Goal: Check status: Check status

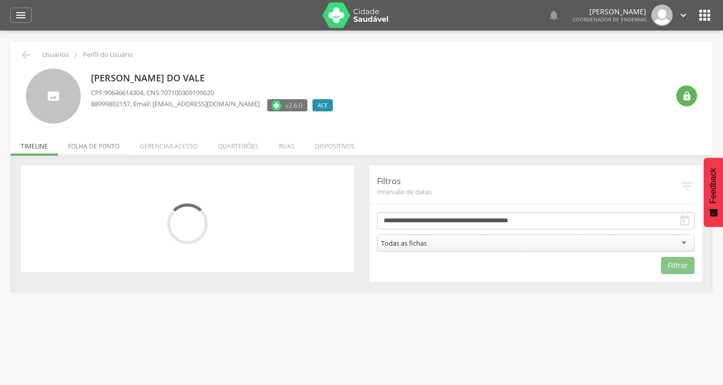
click at [101, 148] on li "Folha de ponto" at bounding box center [94, 144] width 72 height 24
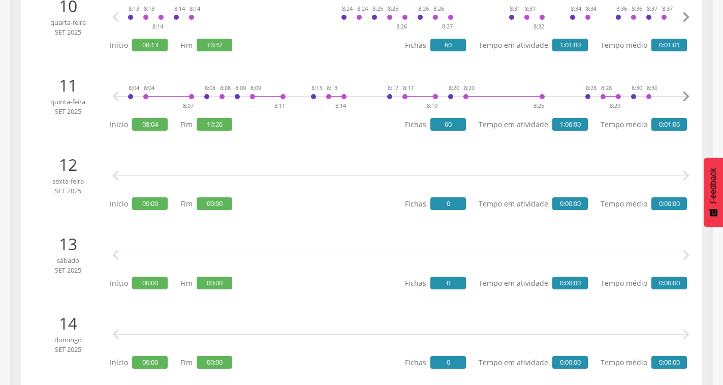
scroll to position [965, 0]
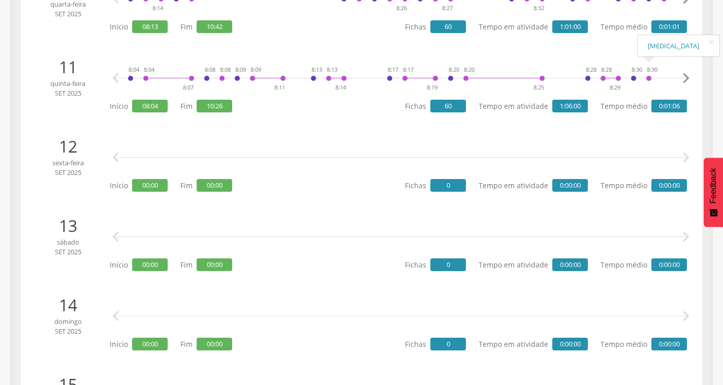
click at [686, 76] on icon "" at bounding box center [686, 78] width 20 height 20
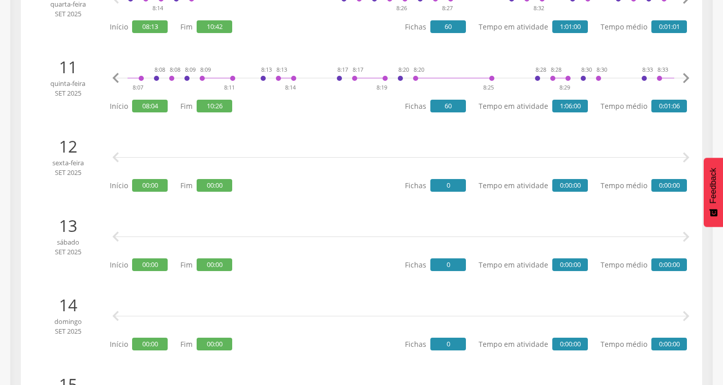
click at [686, 76] on icon "" at bounding box center [686, 78] width 20 height 20
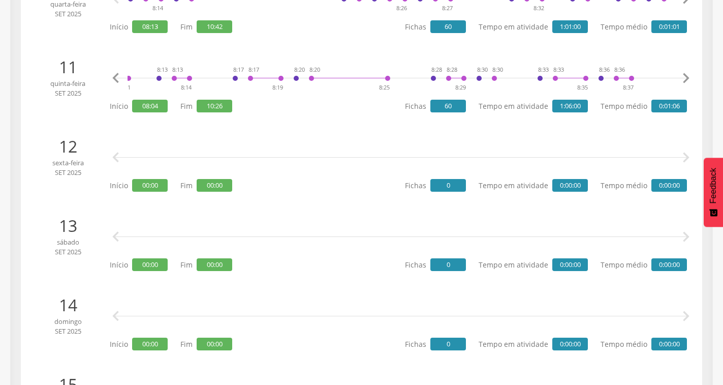
click at [686, 76] on icon "" at bounding box center [686, 78] width 20 height 20
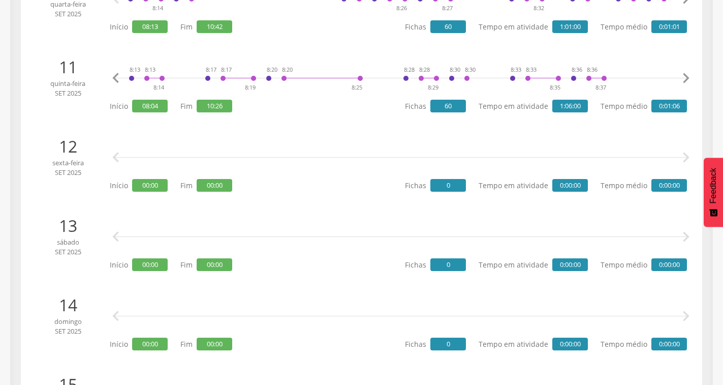
click at [686, 76] on icon "" at bounding box center [686, 78] width 20 height 20
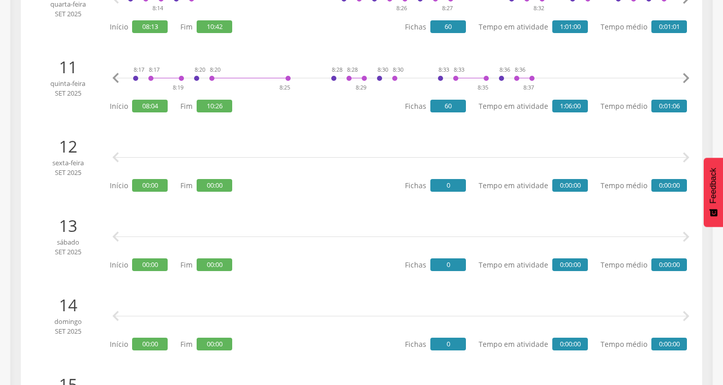
click at [686, 76] on icon "" at bounding box center [686, 78] width 20 height 20
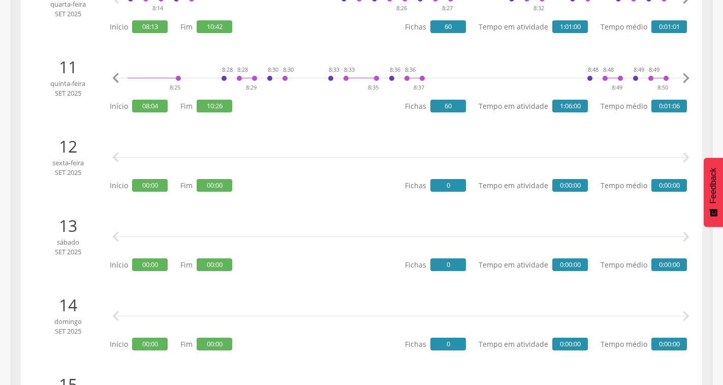
click at [686, 76] on icon "" at bounding box center [686, 78] width 20 height 20
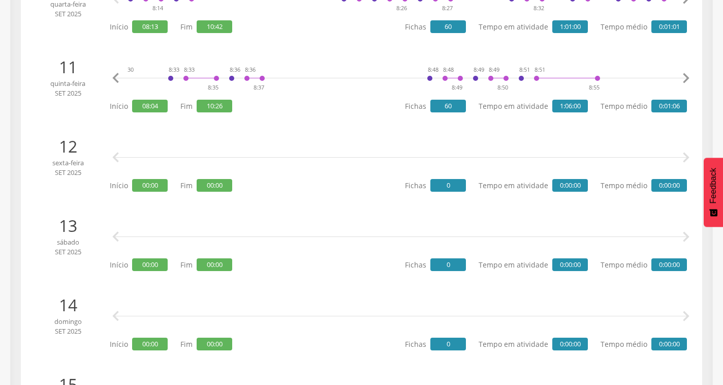
scroll to position [0, 546]
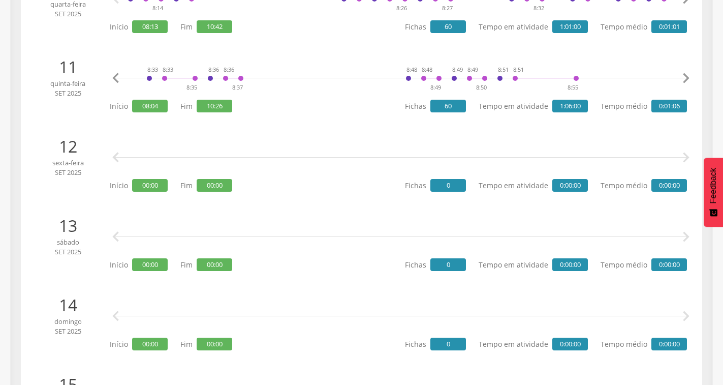
click at [686, 76] on icon "" at bounding box center [686, 78] width 20 height 20
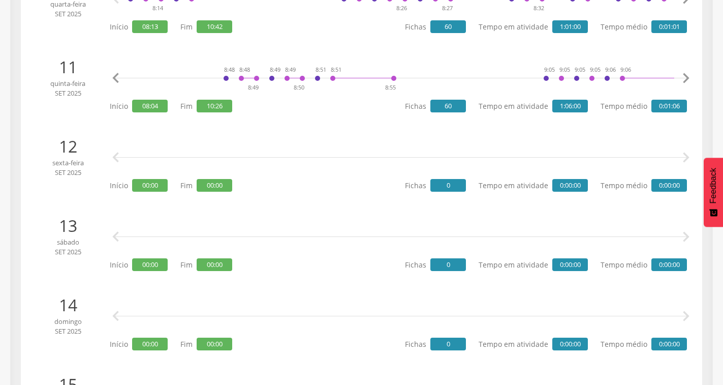
click at [686, 76] on icon "" at bounding box center [686, 78] width 20 height 20
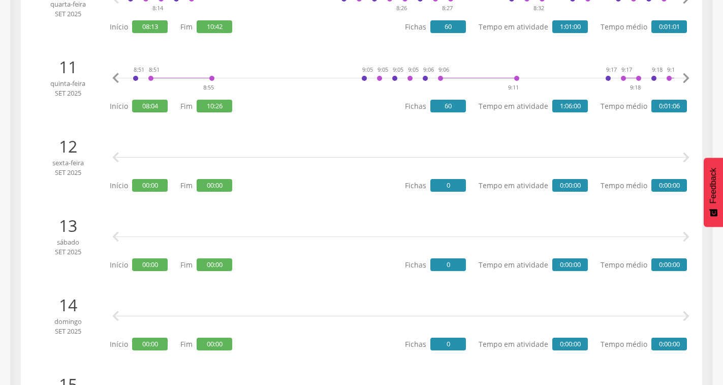
click at [686, 76] on icon "" at bounding box center [686, 78] width 20 height 20
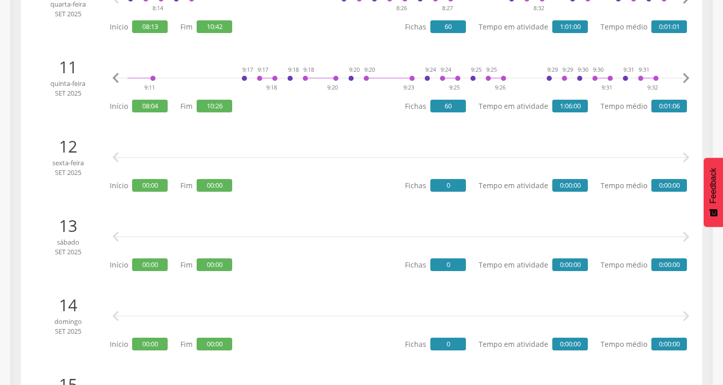
click at [686, 76] on icon "" at bounding box center [686, 78] width 20 height 20
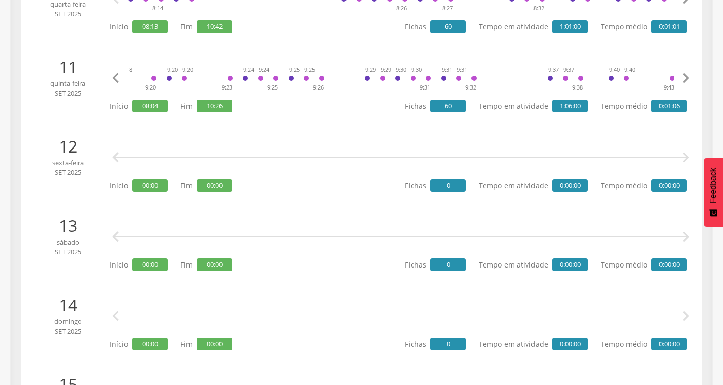
click at [686, 76] on icon "" at bounding box center [686, 78] width 20 height 20
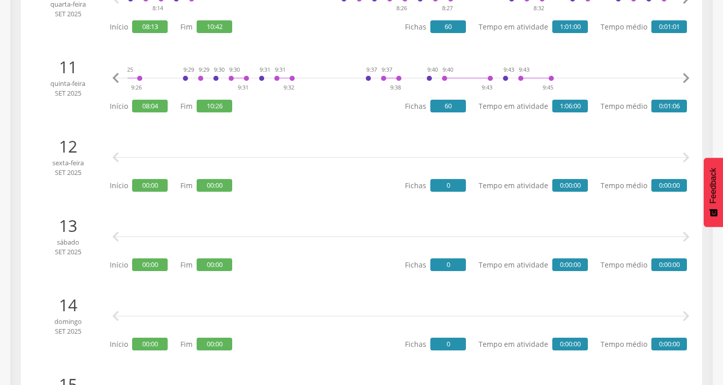
click at [686, 76] on icon "" at bounding box center [686, 78] width 20 height 20
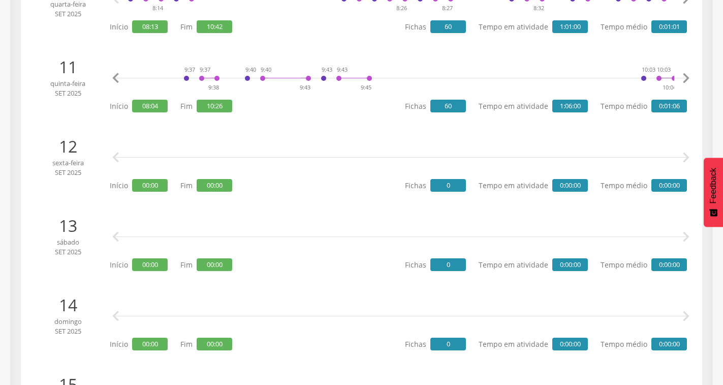
click at [686, 76] on icon "" at bounding box center [686, 78] width 20 height 20
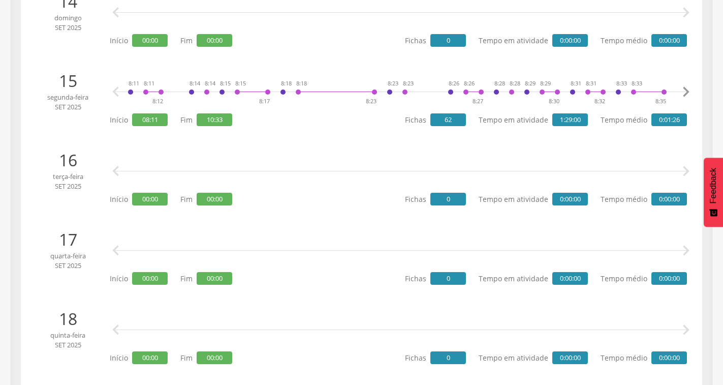
scroll to position [1270, 0]
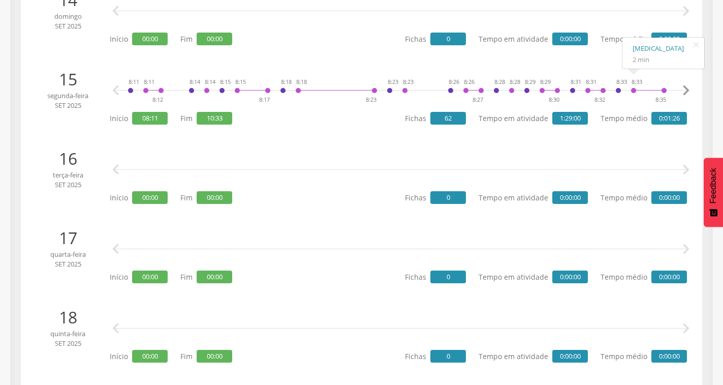
click at [680, 91] on icon "" at bounding box center [686, 90] width 20 height 20
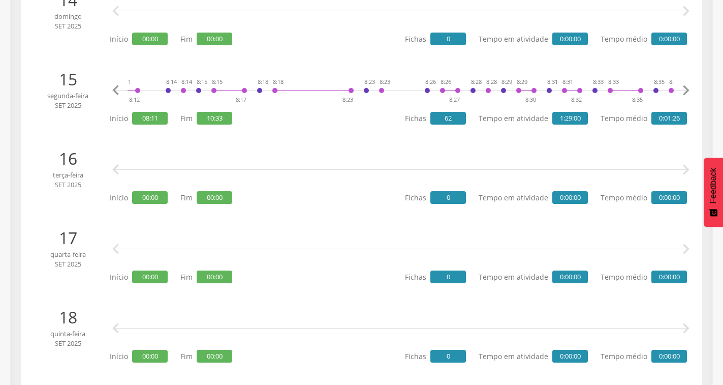
click at [680, 91] on icon "" at bounding box center [686, 90] width 20 height 20
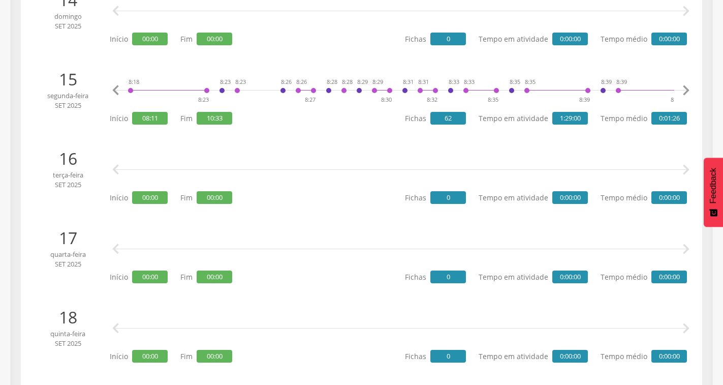
click at [680, 91] on icon "" at bounding box center [686, 90] width 20 height 20
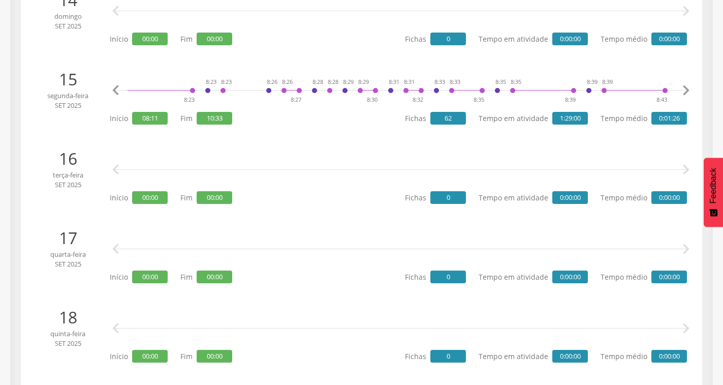
click at [680, 91] on icon "" at bounding box center [686, 90] width 20 height 20
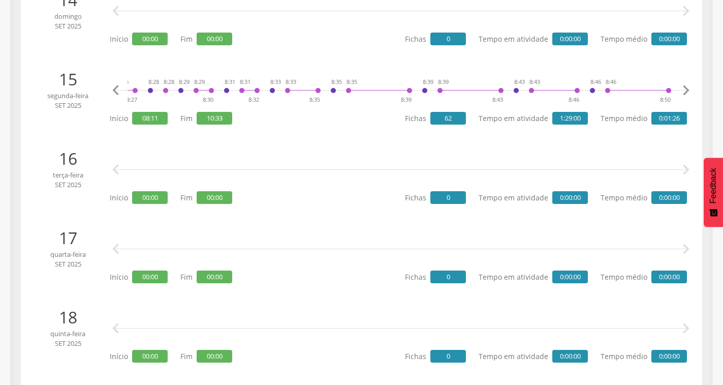
click at [683, 91] on icon "" at bounding box center [686, 90] width 20 height 20
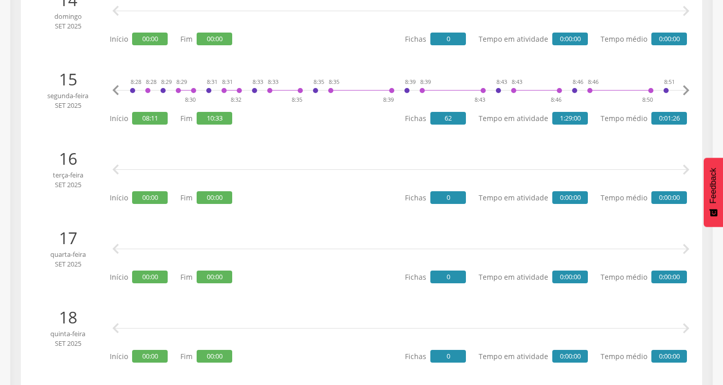
click at [683, 91] on icon "" at bounding box center [686, 90] width 20 height 20
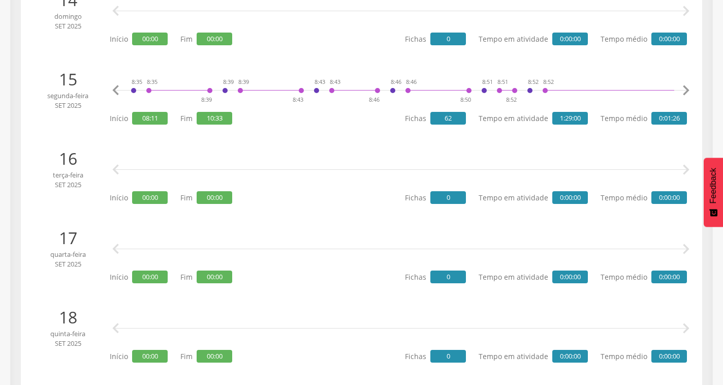
click at [685, 91] on icon "" at bounding box center [686, 90] width 20 height 20
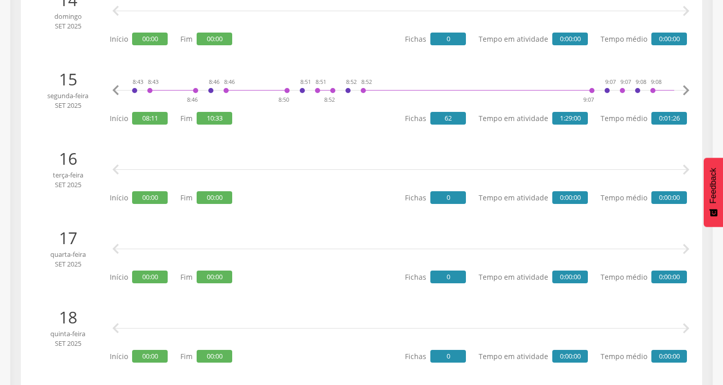
click at [685, 91] on icon "" at bounding box center [686, 90] width 20 height 20
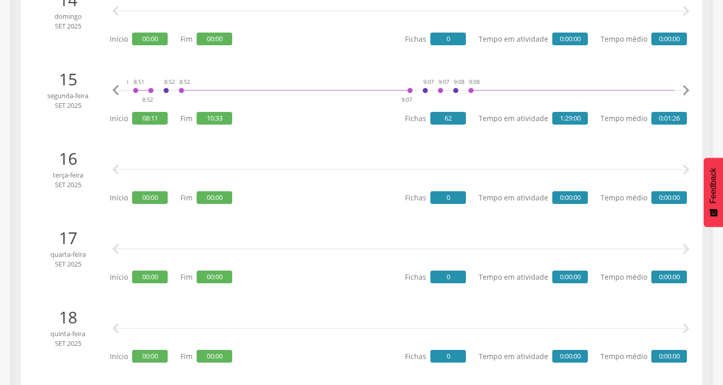
click at [685, 91] on icon "" at bounding box center [686, 90] width 20 height 20
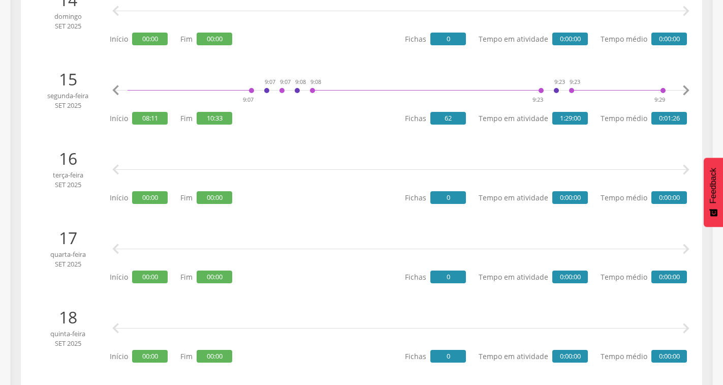
scroll to position [0, 1092]
click at [685, 91] on icon "" at bounding box center [686, 90] width 20 height 20
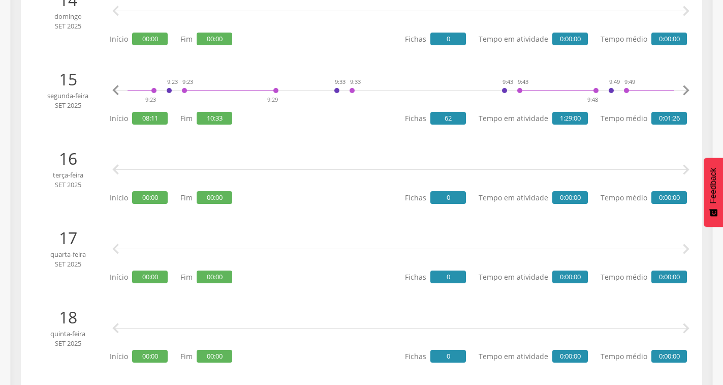
click at [685, 91] on icon "" at bounding box center [686, 90] width 20 height 20
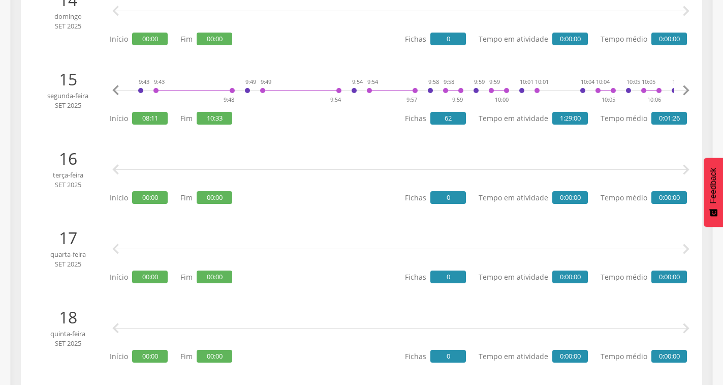
click at [685, 91] on icon "" at bounding box center [686, 90] width 20 height 20
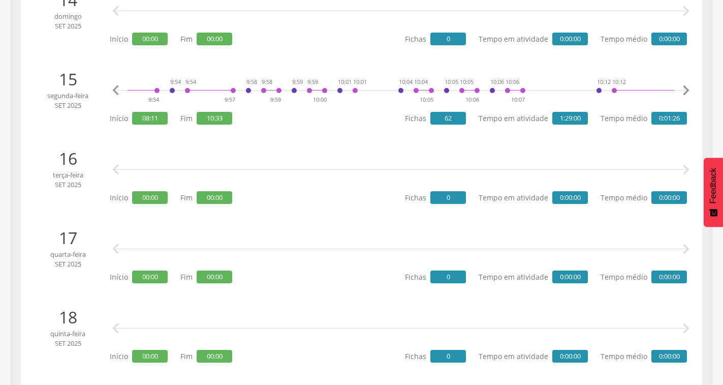
click at [685, 91] on icon "" at bounding box center [686, 90] width 20 height 20
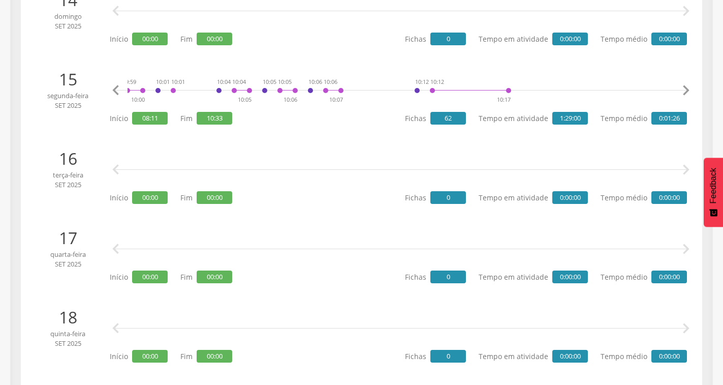
click at [685, 91] on icon "" at bounding box center [686, 90] width 20 height 20
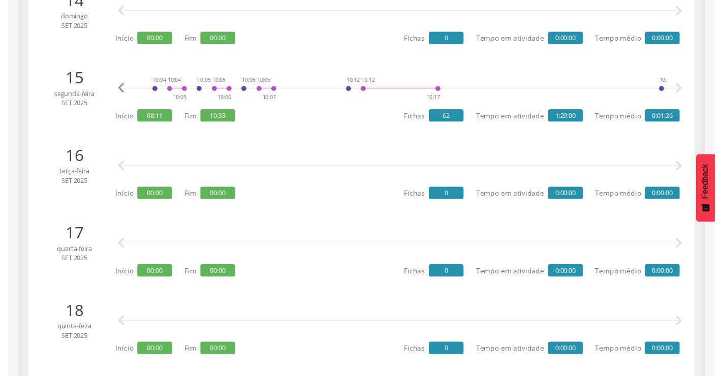
scroll to position [0, 2280]
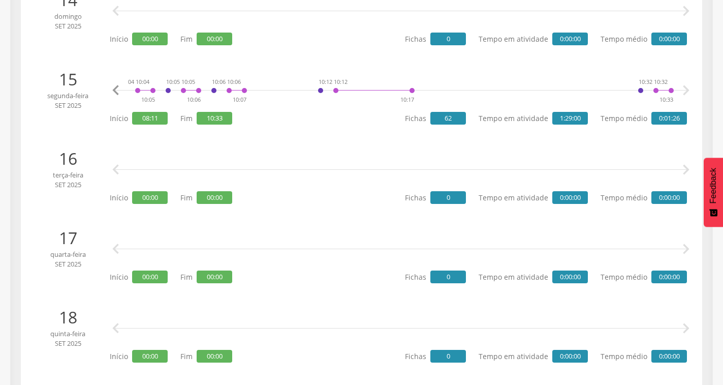
click at [685, 91] on icon "" at bounding box center [686, 90] width 20 height 20
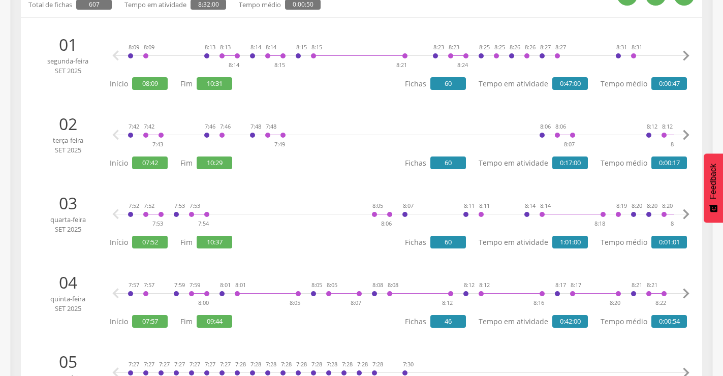
scroll to position [0, 0]
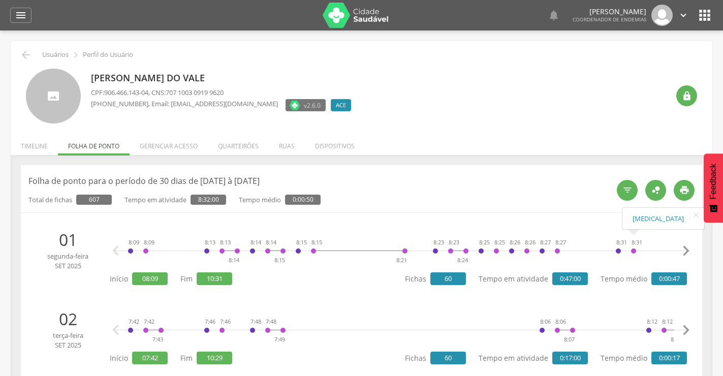
click at [687, 253] on icon "" at bounding box center [686, 251] width 20 height 20
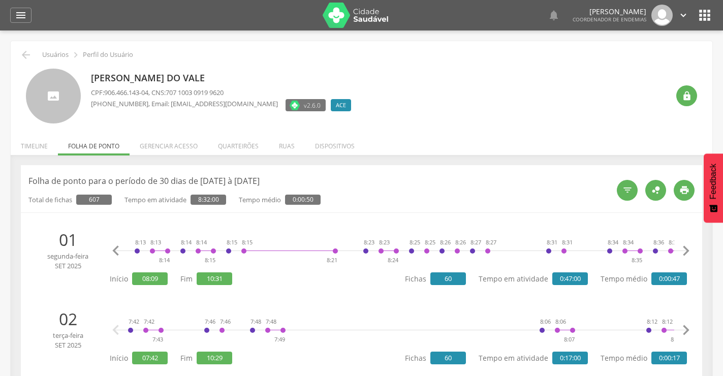
click at [687, 253] on icon "" at bounding box center [686, 251] width 20 height 20
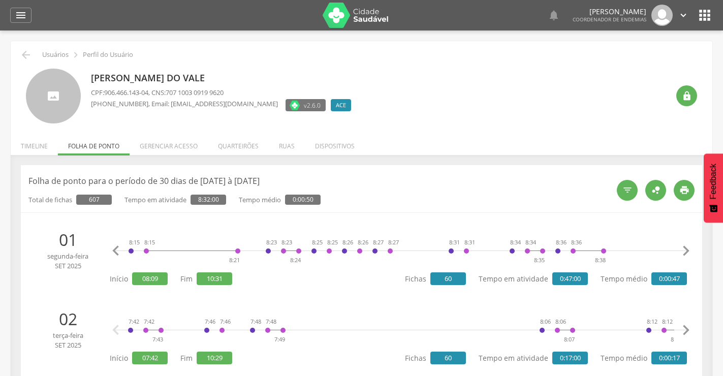
click at [687, 253] on icon "" at bounding box center [686, 251] width 20 height 20
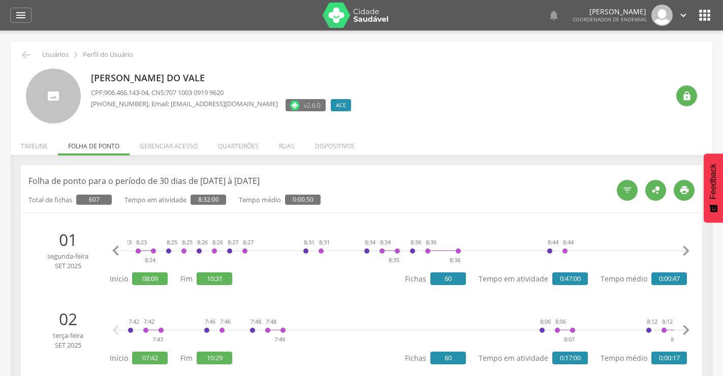
click at [685, 250] on icon "" at bounding box center [686, 251] width 20 height 20
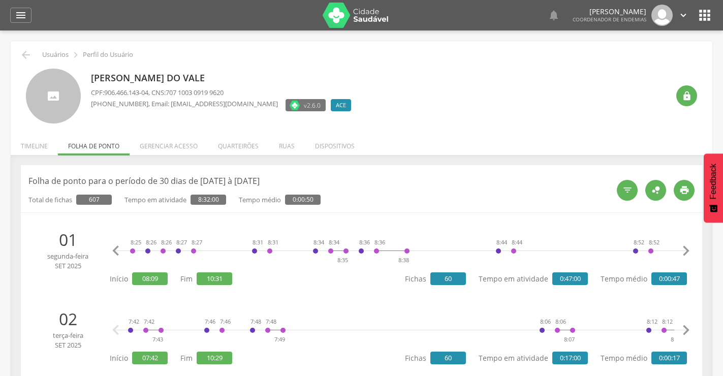
click at [685, 250] on icon "" at bounding box center [686, 251] width 20 height 20
click at [684, 250] on icon "" at bounding box center [686, 251] width 20 height 20
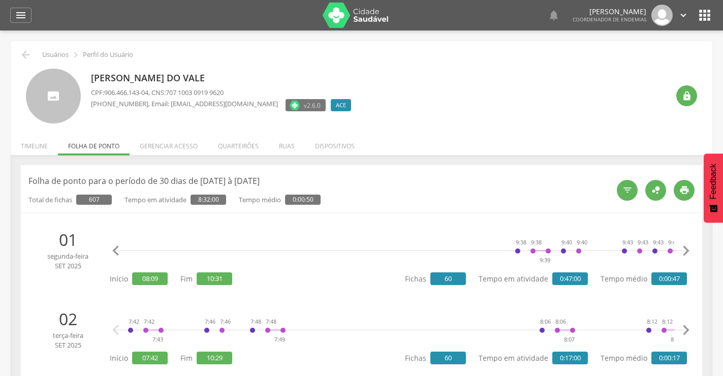
click at [684, 250] on icon "" at bounding box center [686, 251] width 20 height 20
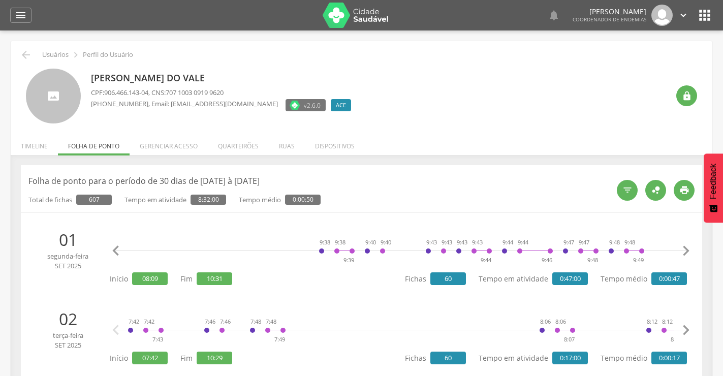
click at [684, 250] on icon "" at bounding box center [686, 251] width 20 height 20
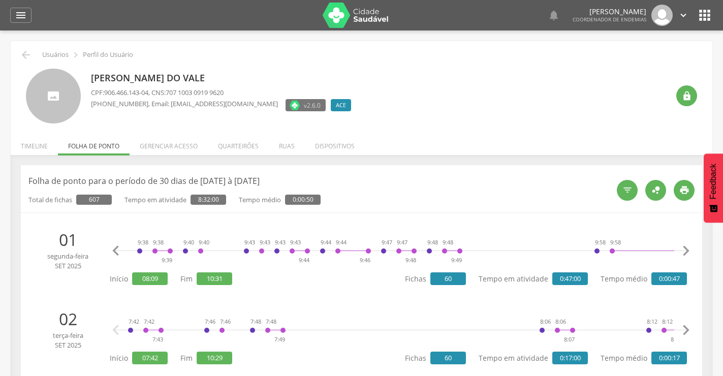
click at [684, 250] on icon "" at bounding box center [686, 251] width 20 height 20
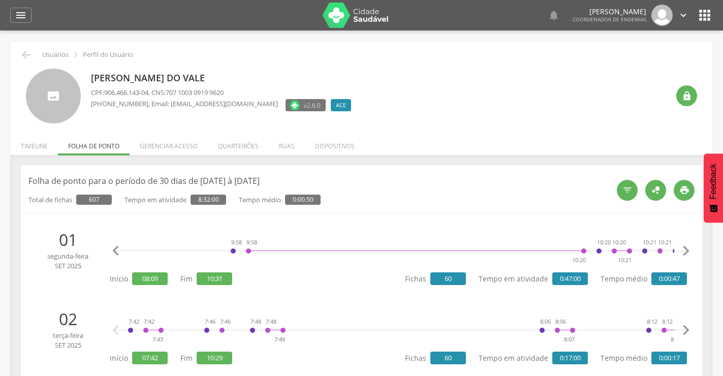
click at [684, 250] on icon "" at bounding box center [686, 251] width 20 height 20
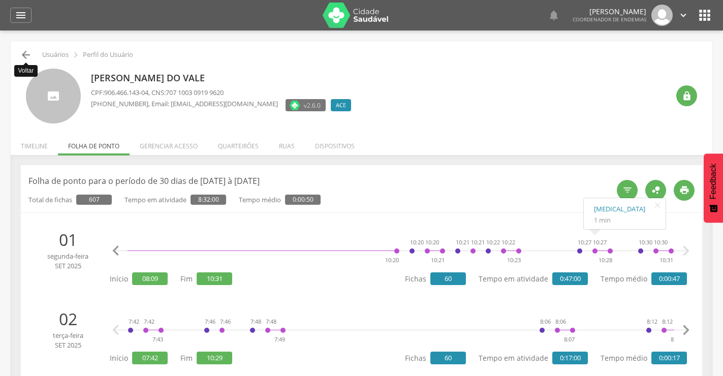
click at [23, 53] on icon "" at bounding box center [26, 55] width 12 height 12
